Goal: Task Accomplishment & Management: Use online tool/utility

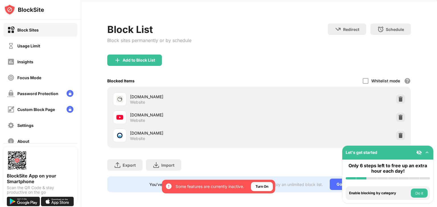
scroll to position [24, 0]
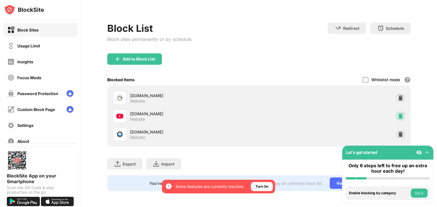
click at [399, 114] on div at bounding box center [400, 116] width 9 height 9
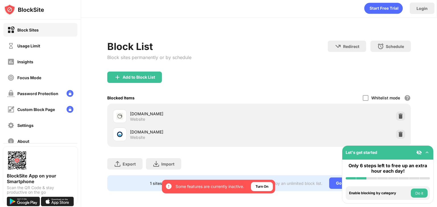
click at [368, 98] on div "Whitelist mode Block all websites except for those in your whitelist. Whitelist…" at bounding box center [387, 98] width 48 height 12
click at [364, 95] on div "Whitelist mode Block all websites except for those in your whitelist. Whitelist…" at bounding box center [387, 98] width 48 height 12
click at [363, 95] on div at bounding box center [366, 98] width 6 height 6
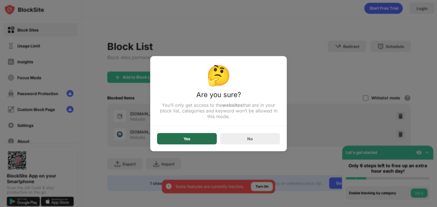
click at [185, 141] on div "Yes" at bounding box center [186, 138] width 7 height 5
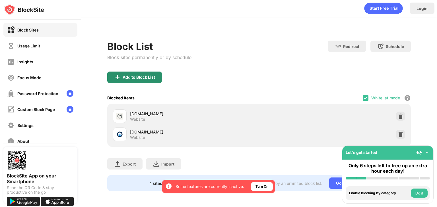
click at [152, 75] on div "Add to Block List" at bounding box center [139, 77] width 32 height 5
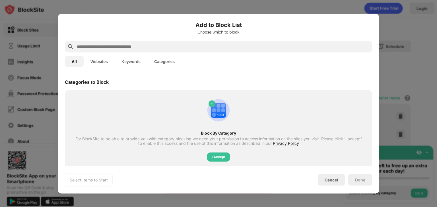
click at [147, 48] on input "text" at bounding box center [222, 46] width 293 height 7
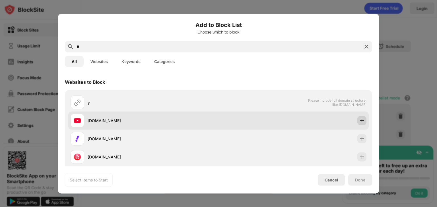
type input "*"
click at [359, 120] on img at bounding box center [362, 121] width 6 height 6
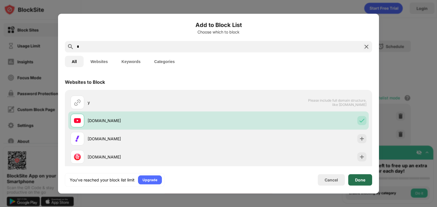
click at [361, 183] on div "Done" at bounding box center [360, 179] width 24 height 11
